Goal: Check status

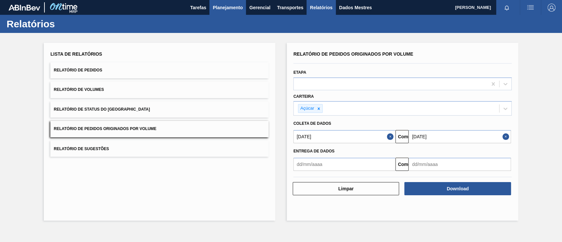
click at [226, 9] on font "Planejamento" at bounding box center [228, 7] width 30 height 5
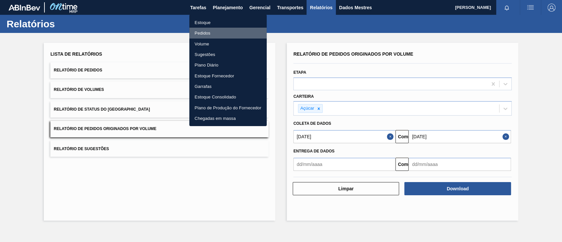
click at [207, 33] on font "Pedidos" at bounding box center [203, 33] width 16 height 5
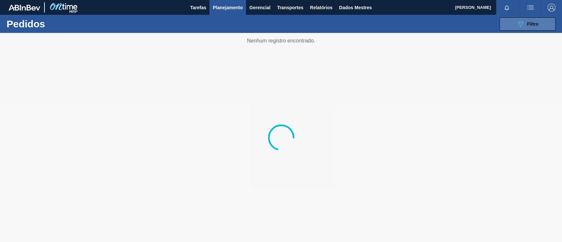
click at [526, 25] on div "089F7B8B-B2A5-4AFE-B5C0-19BA573D28AC Filtro" at bounding box center [528, 24] width 22 height 8
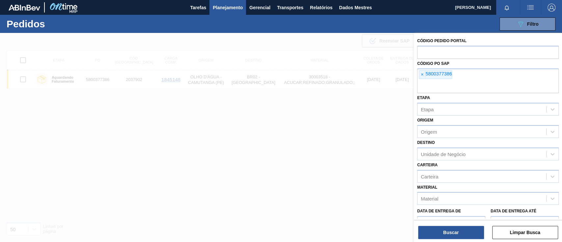
click at [422, 75] on font "×" at bounding box center [422, 74] width 3 height 5
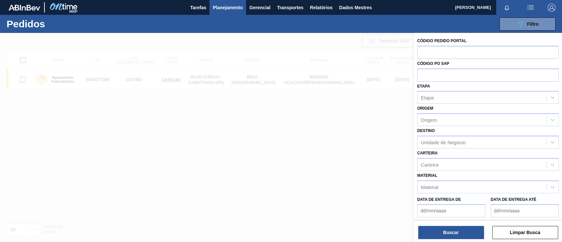
paste input "5800374047"
type input "5800374047"
click at [445, 235] on font "Buscar" at bounding box center [450, 232] width 15 height 5
